Goal: Check status: Verify the current state of an ongoing process or item

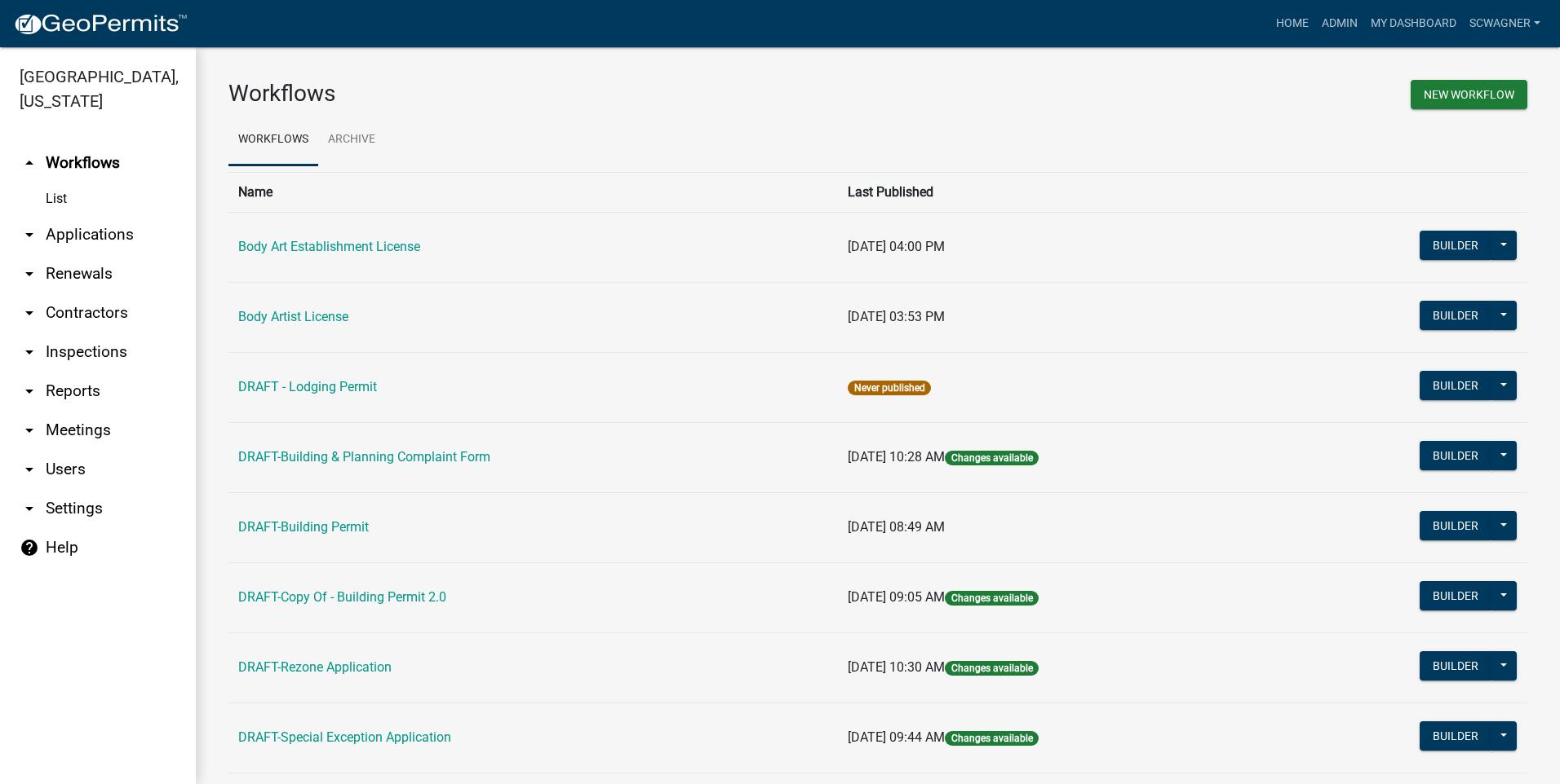
click at [111, 230] on link "arrow_drop_down Applications" at bounding box center [97, 234] width 196 height 39
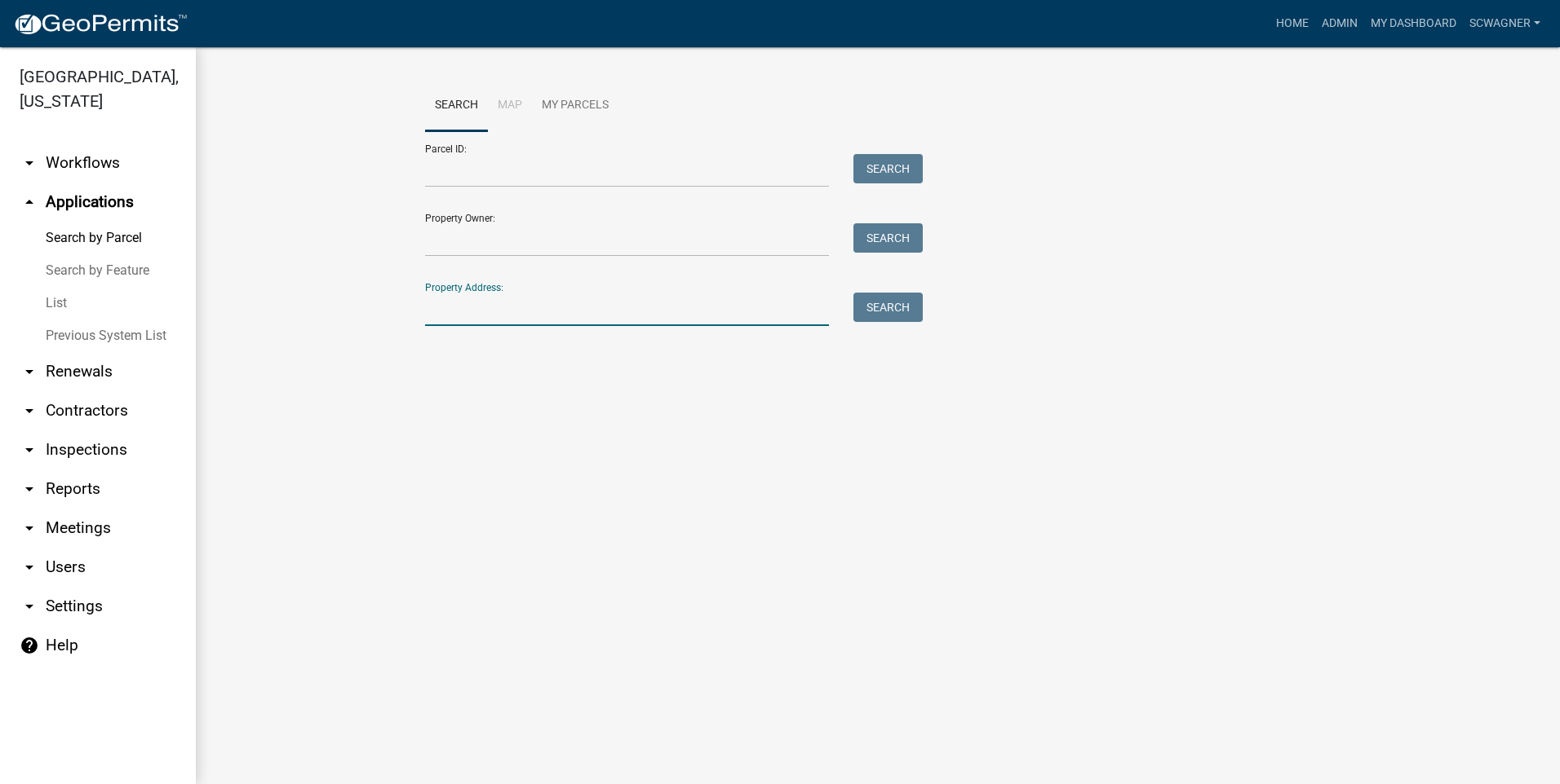
click at [468, 317] on input "Property Address:" at bounding box center [626, 310] width 404 height 33
type input "2857"
click at [896, 307] on button "Search" at bounding box center [888, 307] width 69 height 29
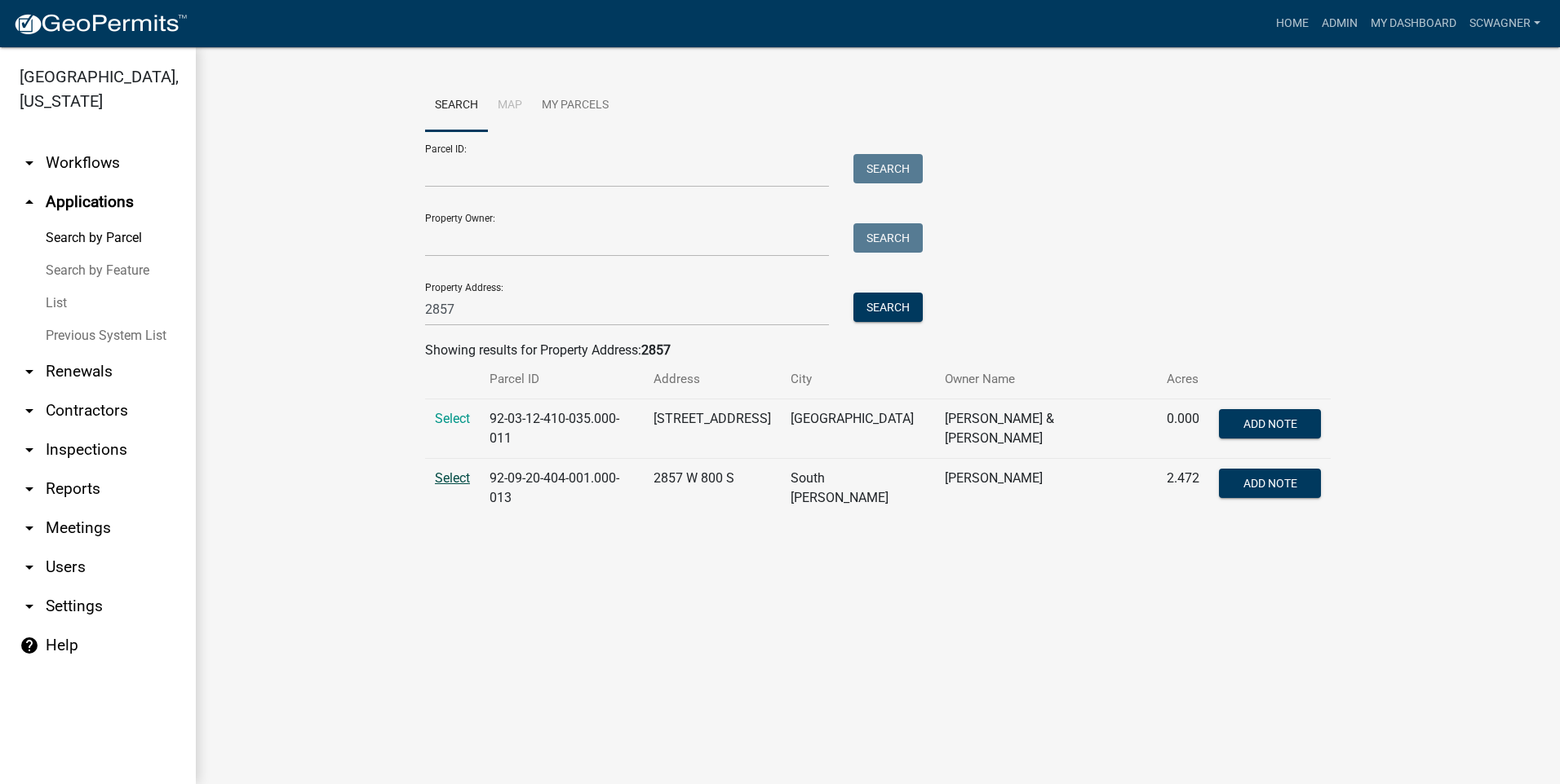
click at [453, 470] on span "Select" at bounding box center [453, 478] width 35 height 16
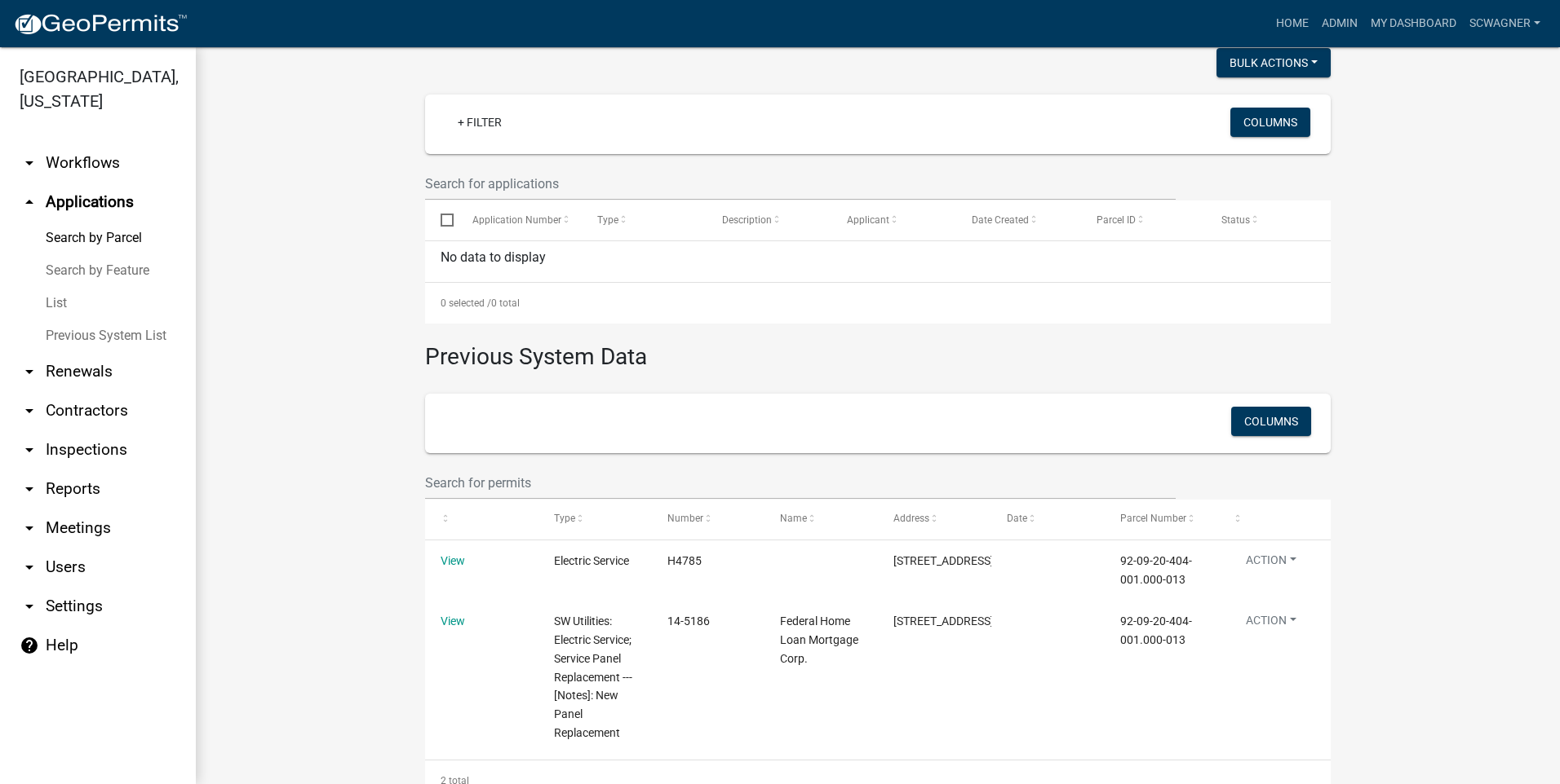
scroll to position [467, 0]
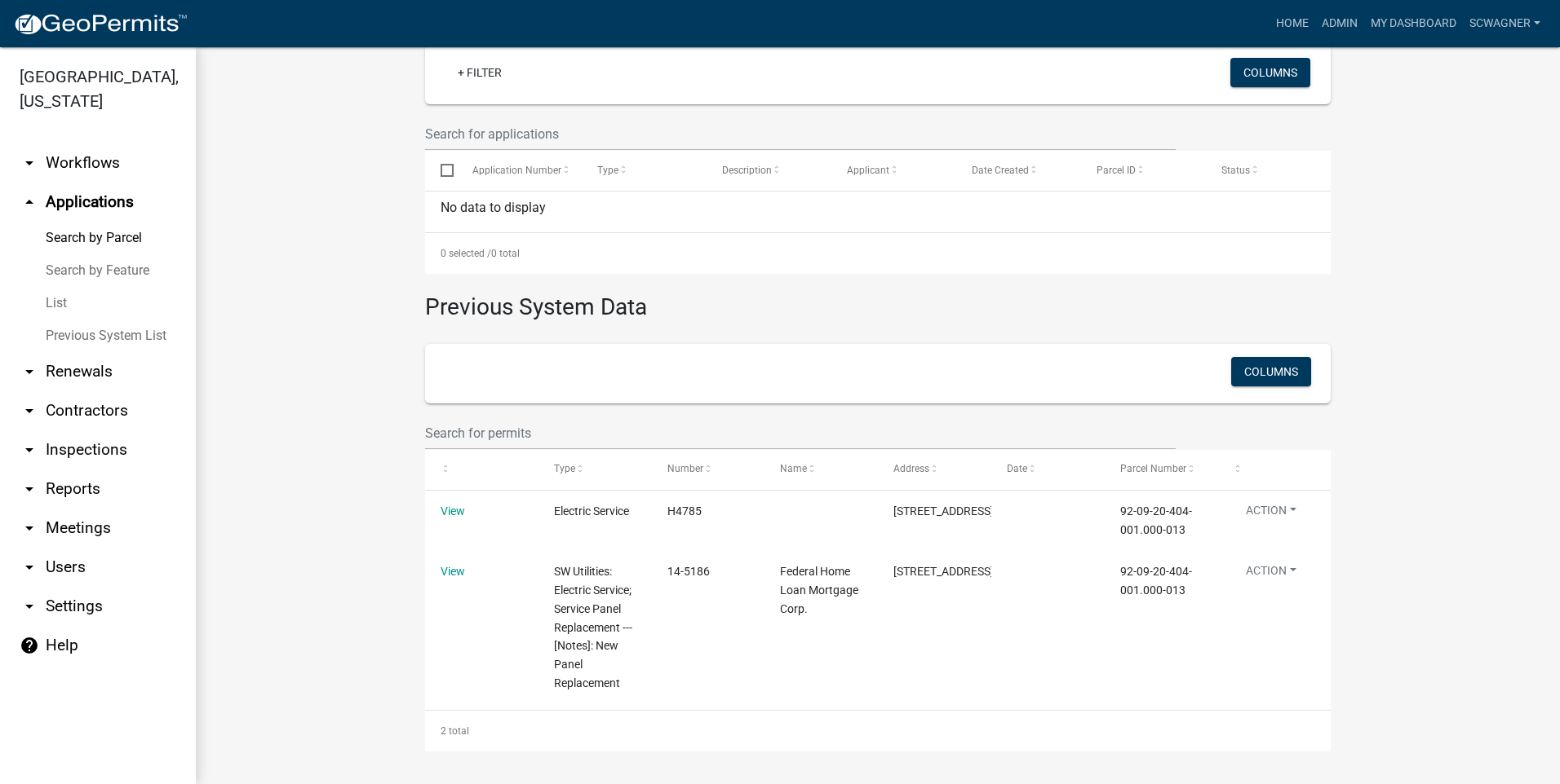
click at [103, 329] on link "Previous System List" at bounding box center [97, 335] width 196 height 32
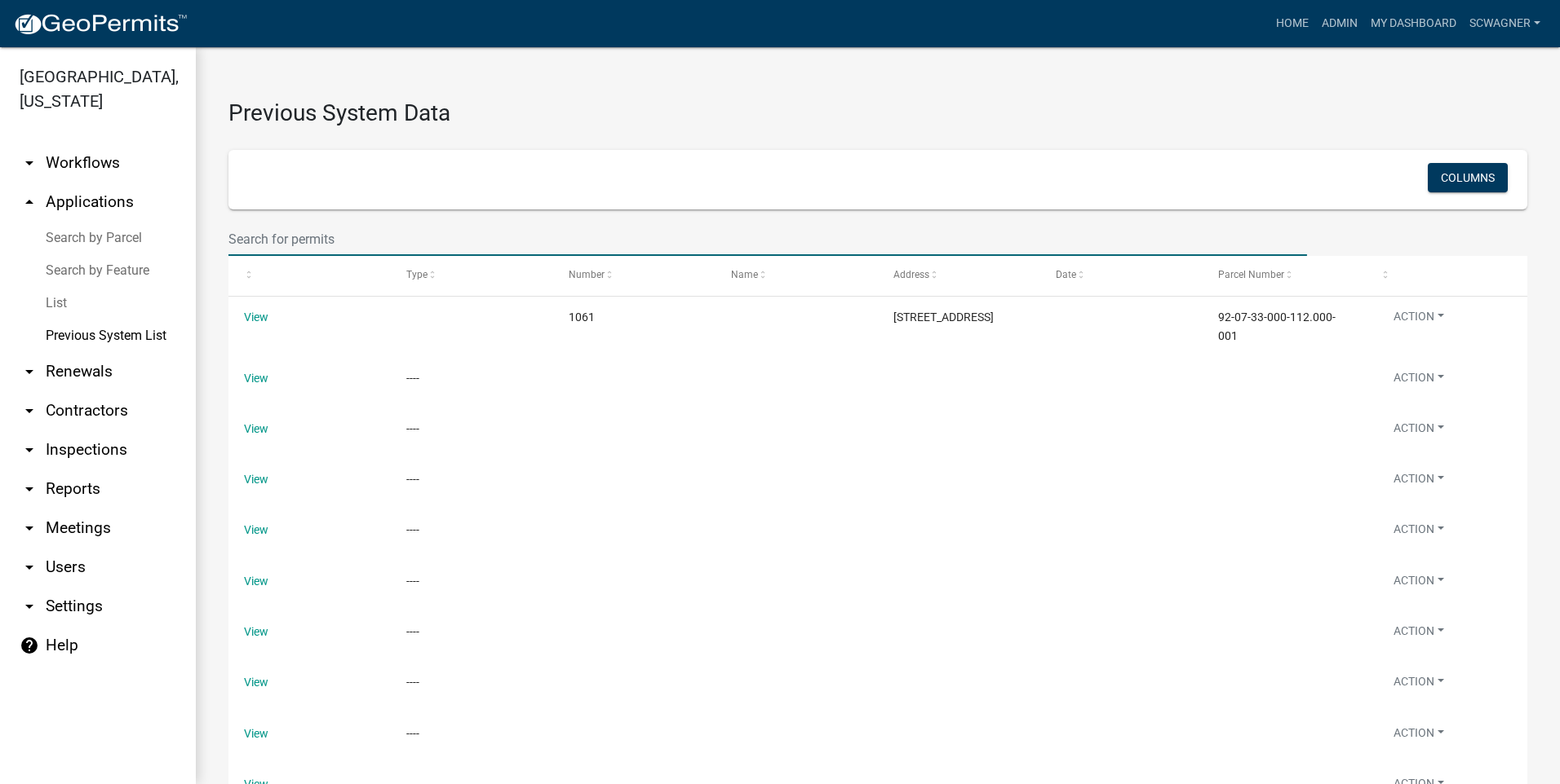
click at [300, 238] on input "text" at bounding box center [767, 239] width 1078 height 33
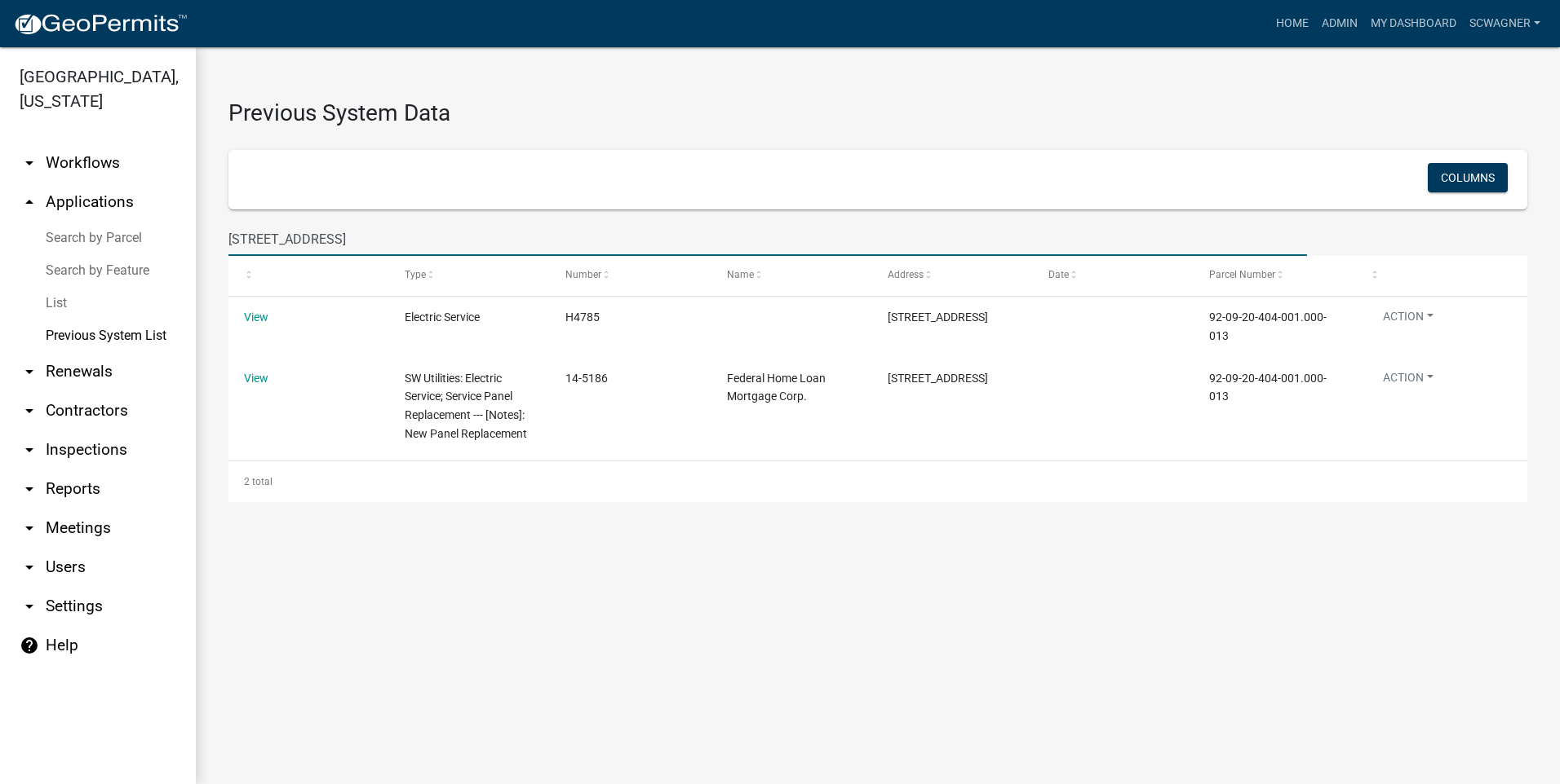
type input "[STREET_ADDRESS]"
